Goal: Check status: Check status

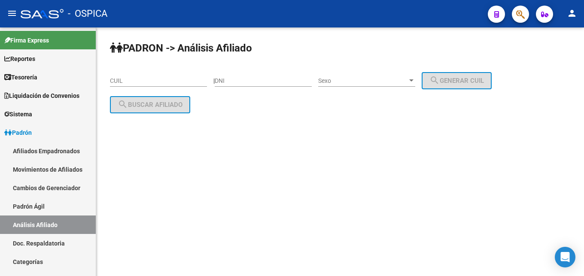
click at [143, 76] on div "CUIL" at bounding box center [158, 78] width 97 height 17
click at [141, 81] on input "CUIL" at bounding box center [158, 80] width 97 height 7
paste input "27-35331913-8"
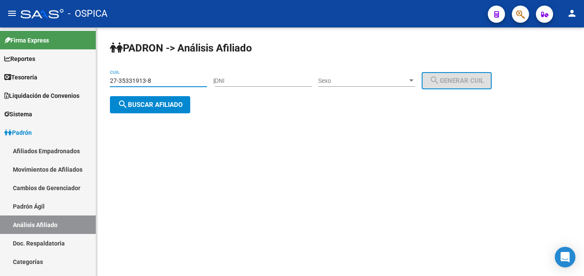
type input "27-35331913-8"
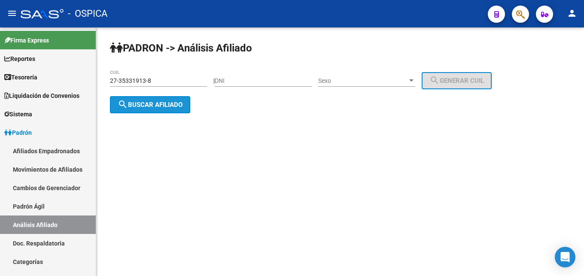
click at [149, 108] on span "search Buscar afiliado" at bounding box center [150, 105] width 65 height 8
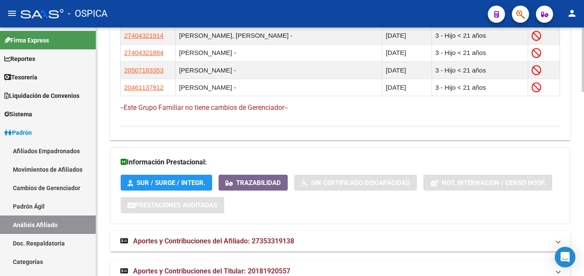
scroll to position [714, 0]
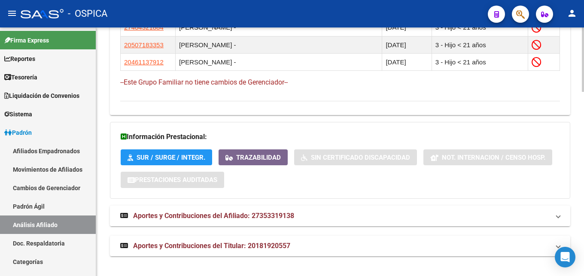
click at [273, 218] on span "Aportes y Contribuciones del Afiliado: 27353319138" at bounding box center [213, 216] width 161 height 8
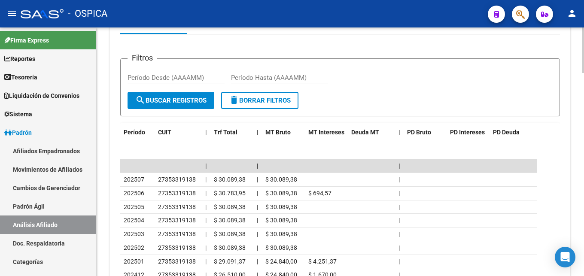
scroll to position [933, 0]
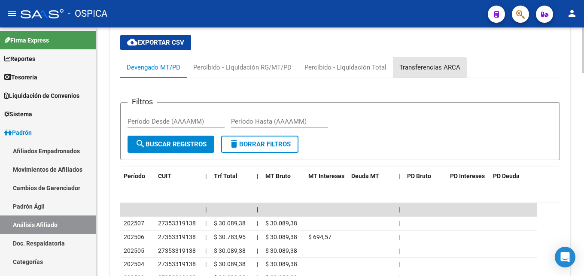
click at [421, 70] on div "Transferencias ARCA" at bounding box center [430, 67] width 61 height 9
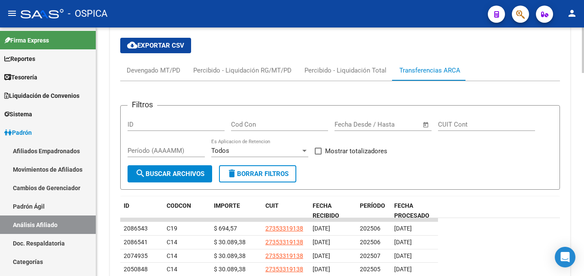
scroll to position [974, 0]
click at [156, 68] on div "Devengado MT/PD" at bounding box center [154, 70] width 54 height 9
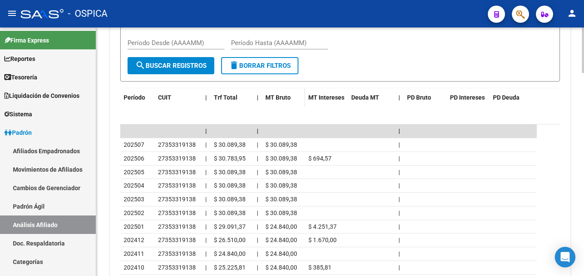
scroll to position [1061, 0]
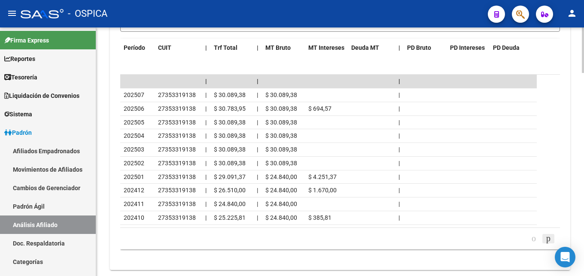
click at [547, 237] on icon "go to next page" at bounding box center [548, 238] width 7 height 10
click at [545, 239] on icon "go to next page" at bounding box center [548, 238] width 7 height 10
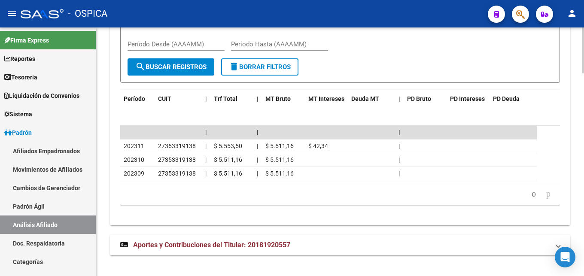
scroll to position [1010, 0]
click at [531, 198] on icon "go to previous page" at bounding box center [534, 194] width 7 height 10
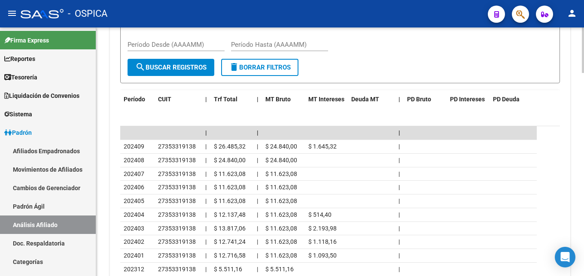
scroll to position [1054, 0]
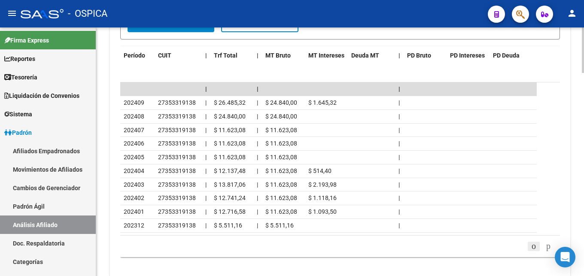
click at [531, 246] on icon "go to previous page" at bounding box center [534, 246] width 7 height 10
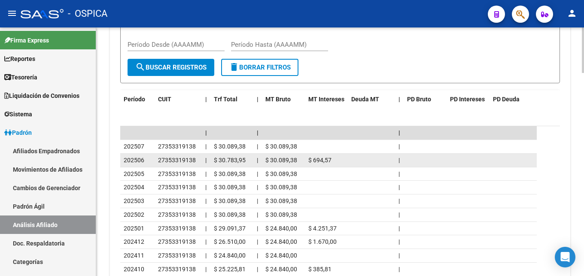
scroll to position [966, 0]
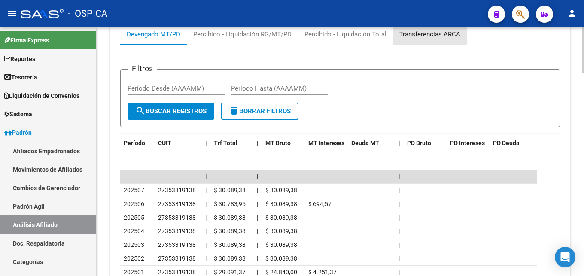
click at [429, 35] on div "Transferencias ARCA" at bounding box center [430, 34] width 61 height 9
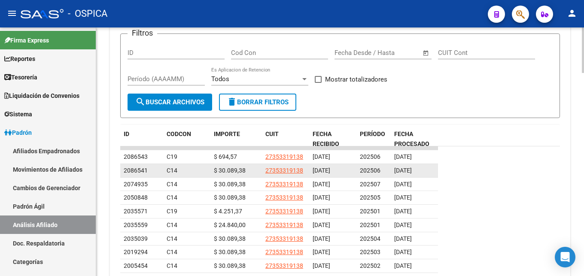
scroll to position [1018, 0]
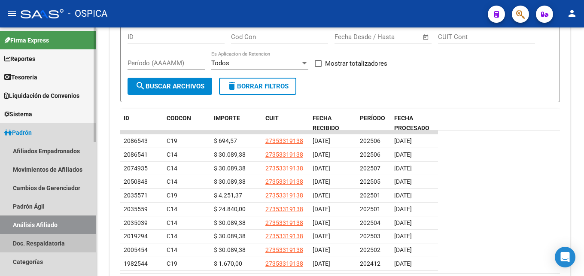
click at [53, 244] on link "Doc. Respaldatoria" at bounding box center [48, 243] width 96 height 18
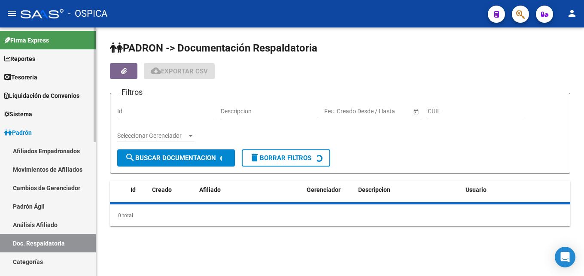
click at [57, 223] on link "Análisis Afiliado" at bounding box center [48, 225] width 96 height 18
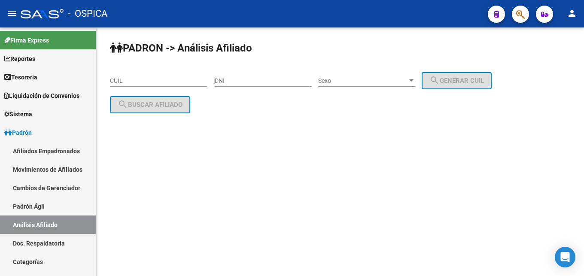
click at [131, 80] on input "CUIL" at bounding box center [158, 80] width 97 height 7
paste input "20-16735950-8"
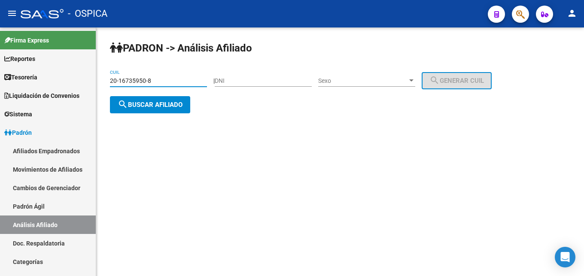
type input "20-16735950-8"
click at [159, 108] on span "search Buscar afiliado" at bounding box center [150, 105] width 65 height 8
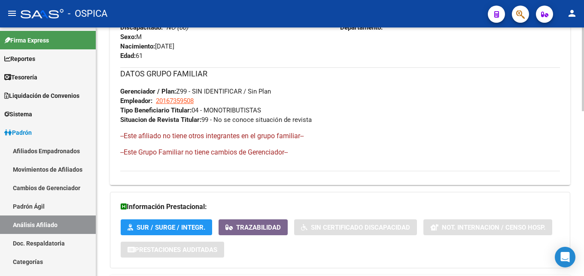
scroll to position [488, 0]
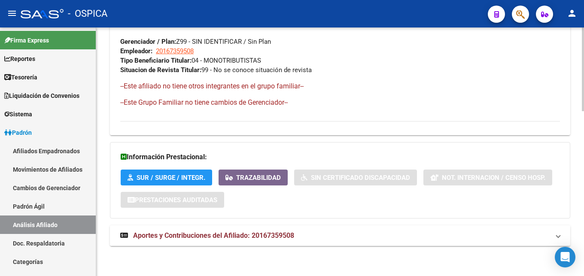
click at [252, 237] on span "Aportes y Contribuciones del Afiliado: 20167359508" at bounding box center [213, 236] width 161 height 8
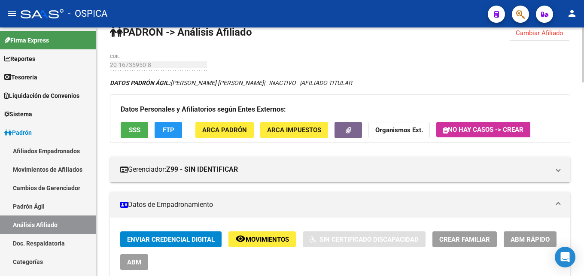
scroll to position [0, 0]
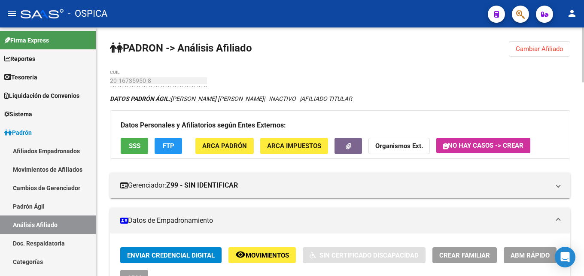
click at [117, 79] on div "20-16735950-8 CUIL" at bounding box center [158, 78] width 97 height 17
